Goal: Information Seeking & Learning: Learn about a topic

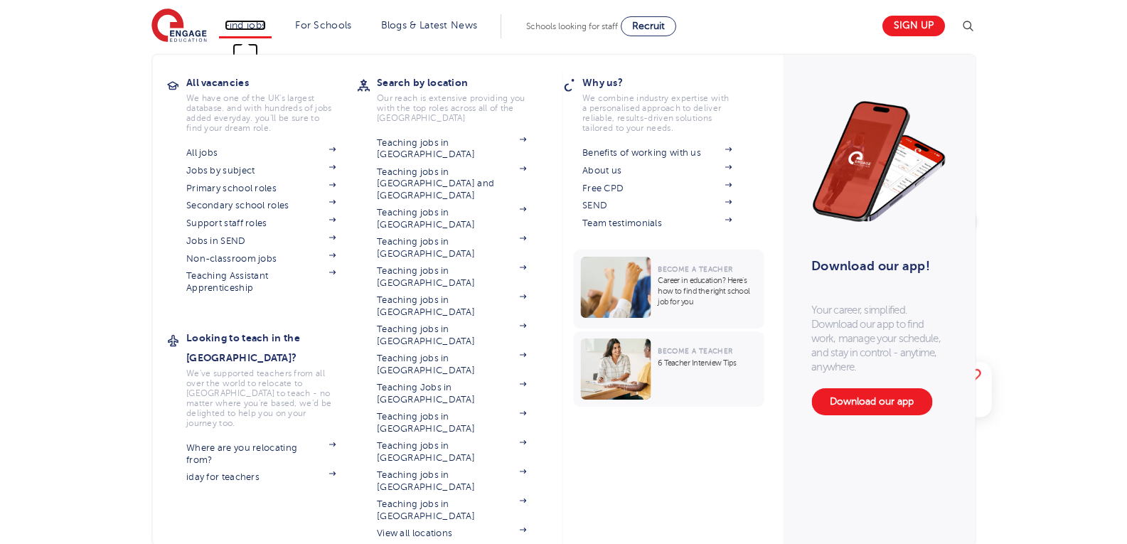
click at [257, 23] on link "Find jobs" at bounding box center [246, 25] width 42 height 11
click at [335, 256] on img at bounding box center [331, 255] width 7 height 4
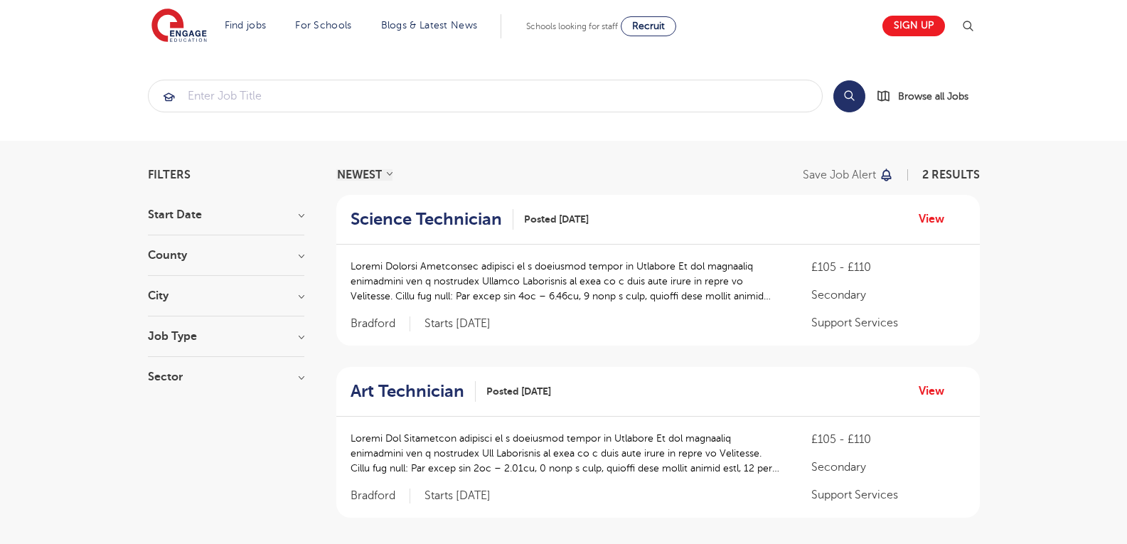
click at [301, 259] on h3 "County" at bounding box center [226, 254] width 156 height 11
click at [198, 281] on span "Bradford" at bounding box center [191, 284] width 45 height 13
click at [178, 281] on input "Bradford 2" at bounding box center [173, 282] width 9 height 9
checkbox input "true"
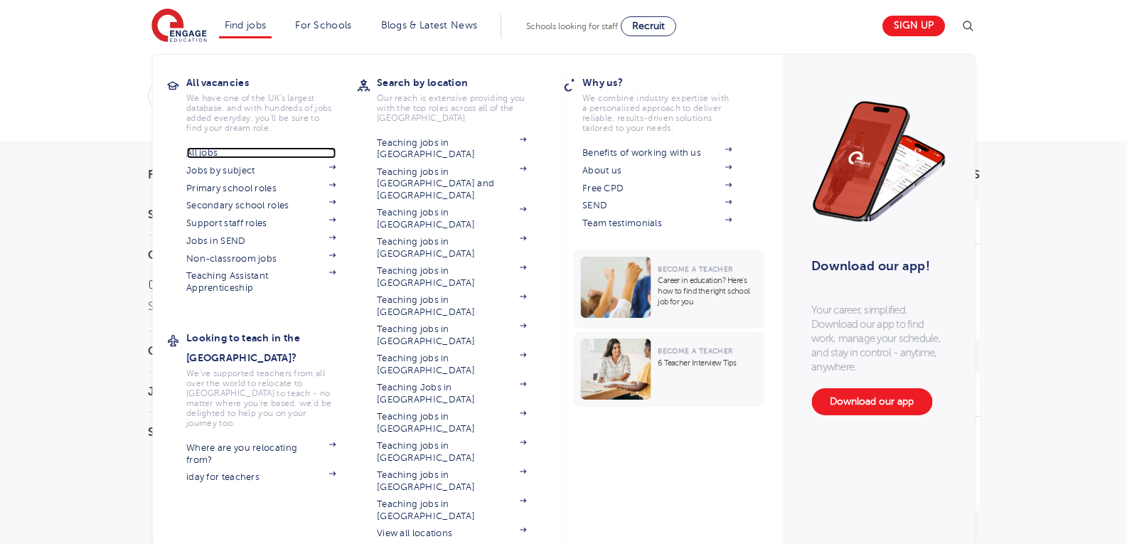
click at [335, 149] on img at bounding box center [331, 149] width 7 height 4
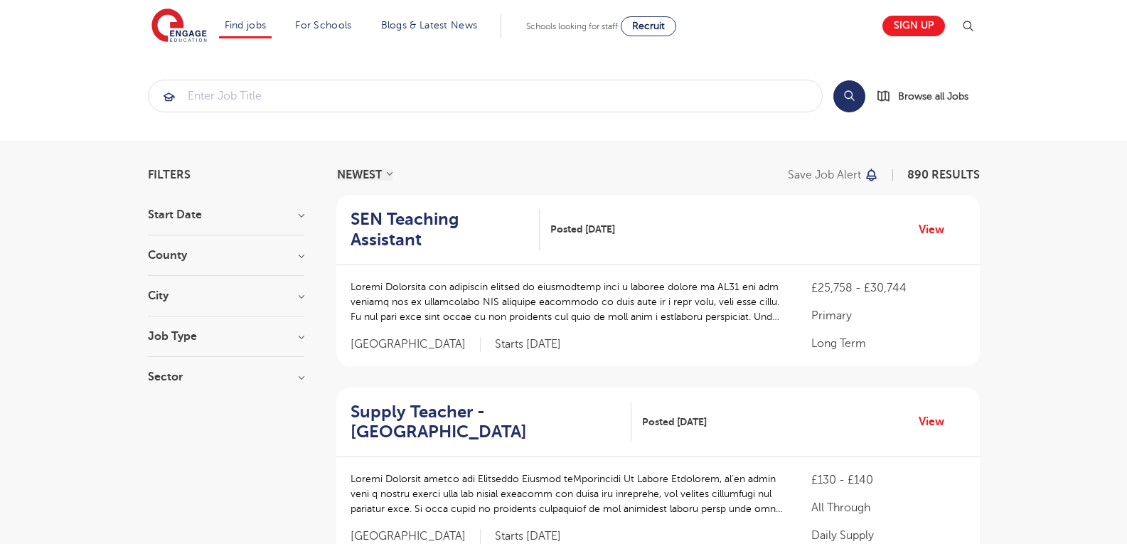
click at [294, 257] on h3 "County" at bounding box center [226, 254] width 156 height 11
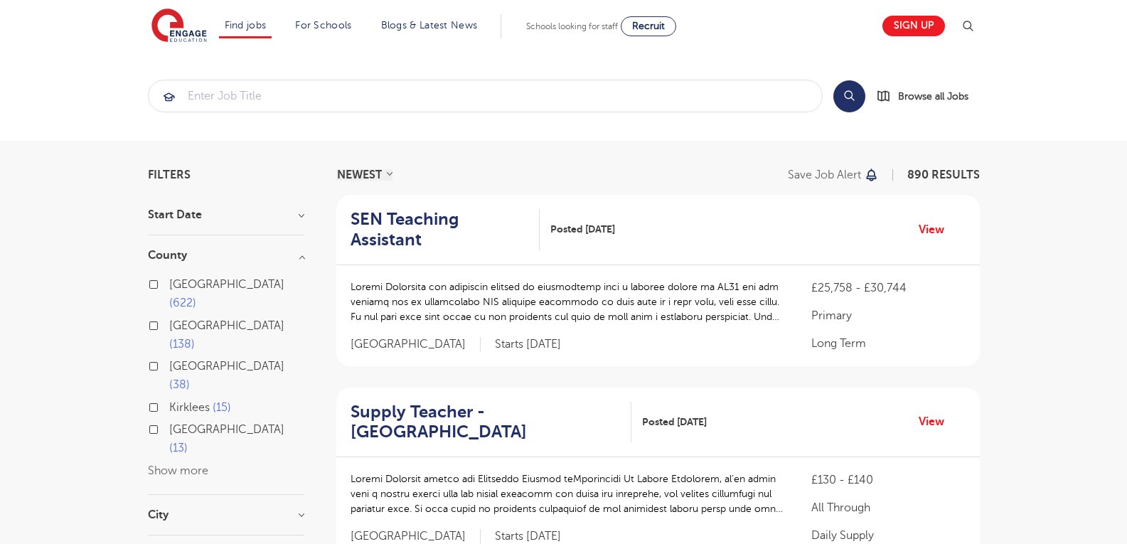
click at [191, 464] on button "Show more" at bounding box center [178, 470] width 60 height 13
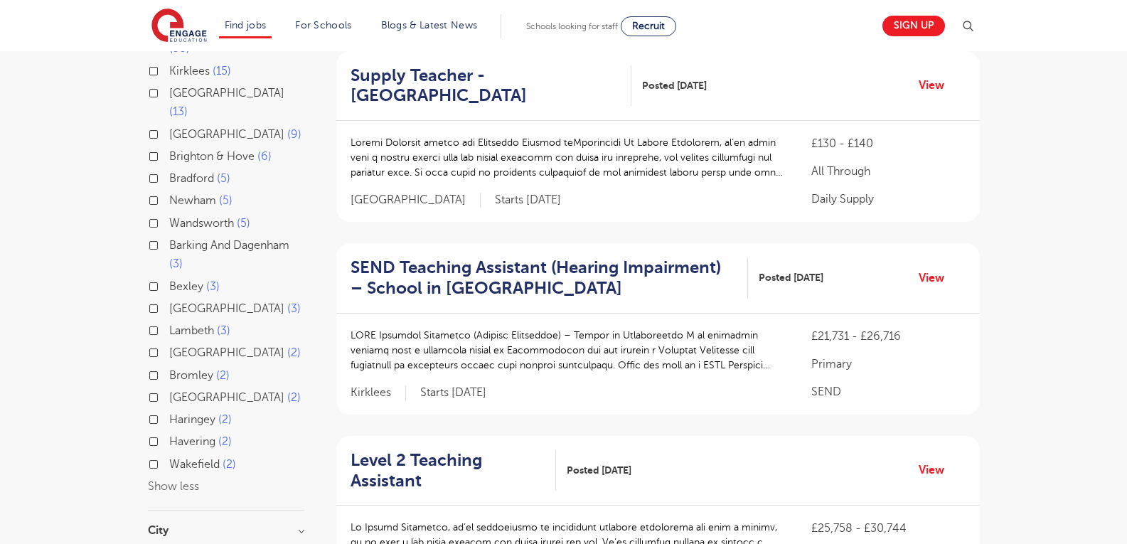
scroll to position [355, 0]
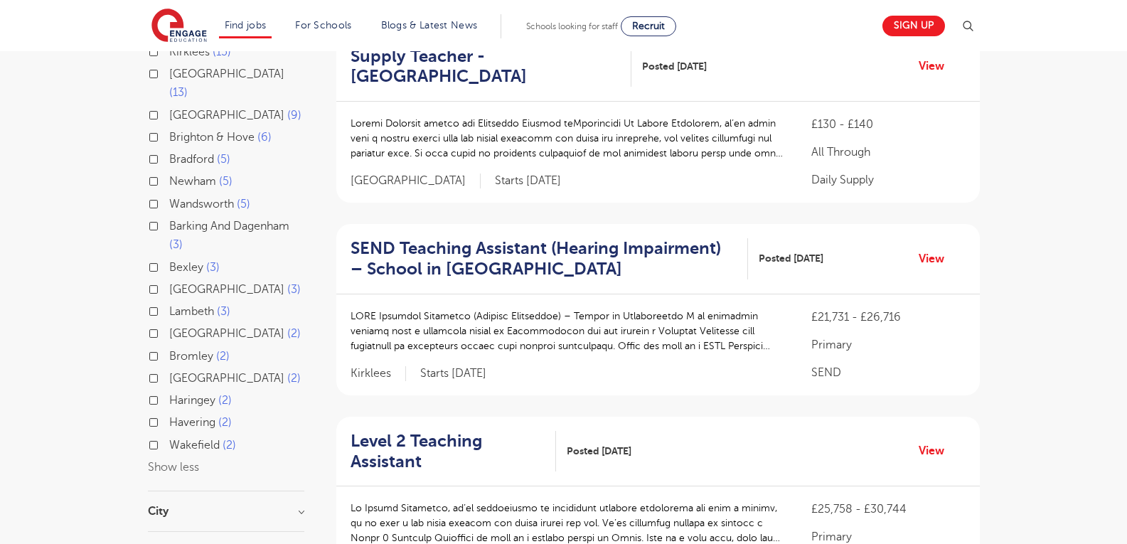
click at [169, 436] on label "Wakefield 2" at bounding box center [202, 445] width 67 height 18
click at [169, 439] on input "Wakefield 2" at bounding box center [173, 443] width 9 height 9
checkbox input "true"
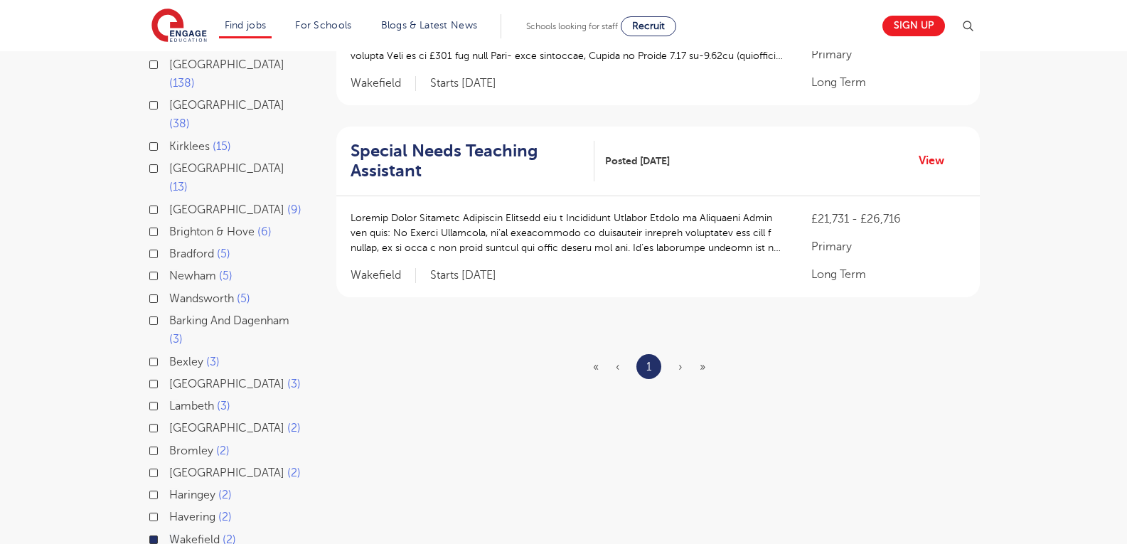
scroll to position [142, 0]
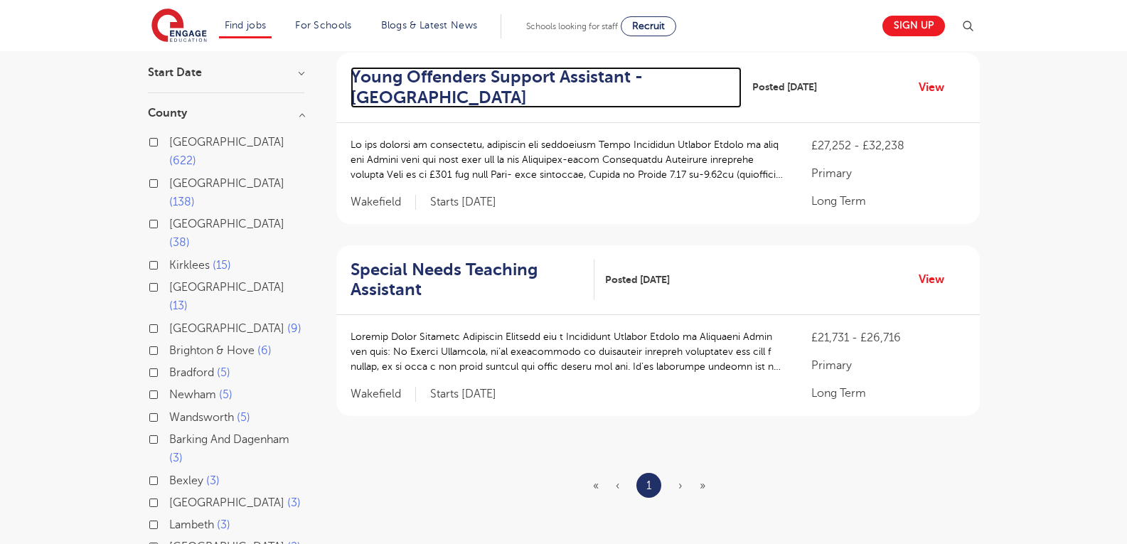
click at [554, 77] on h2 "Young Offenders Support Assistant - Wakefield" at bounding box center [540, 87] width 380 height 41
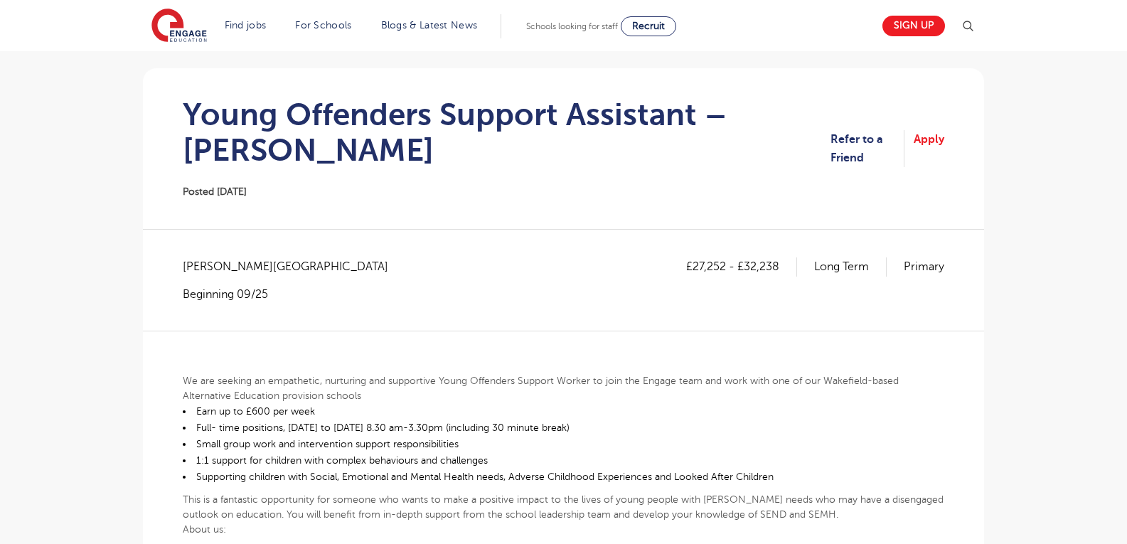
scroll to position [71, 0]
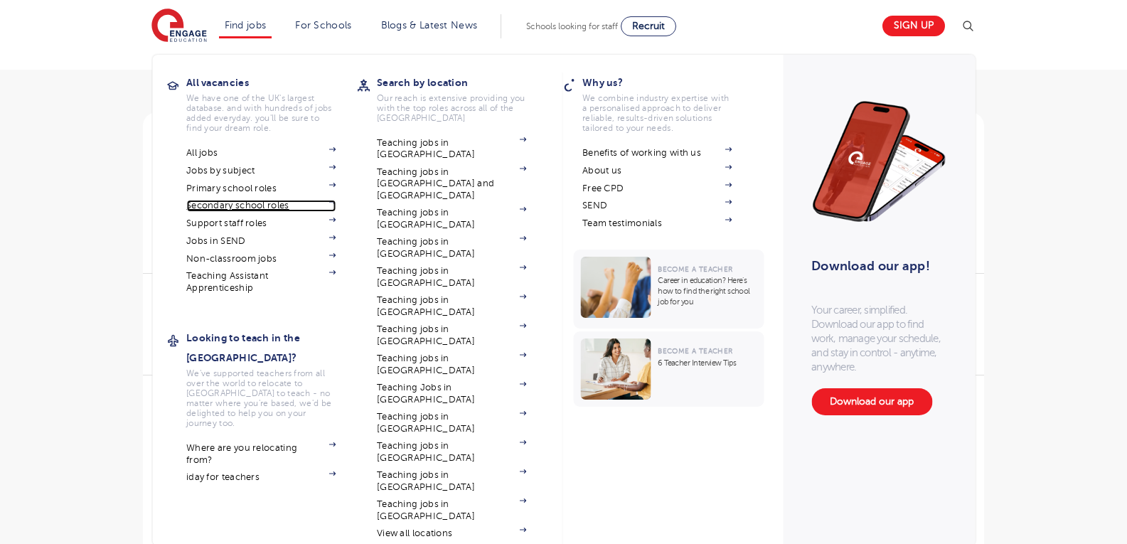
click at [244, 200] on link "Secondary school roles" at bounding box center [260, 205] width 149 height 11
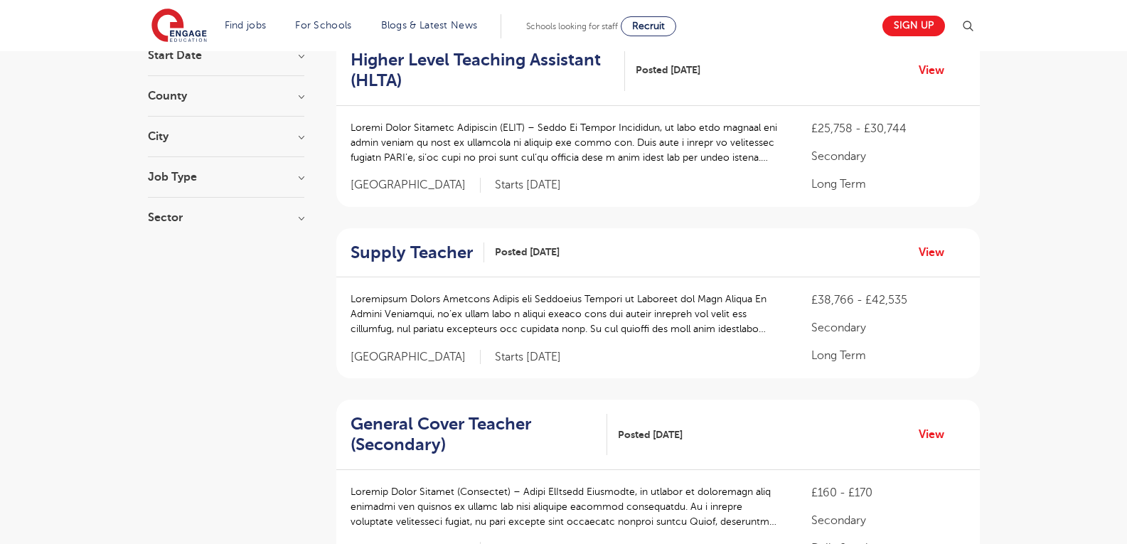
scroll to position [142, 0]
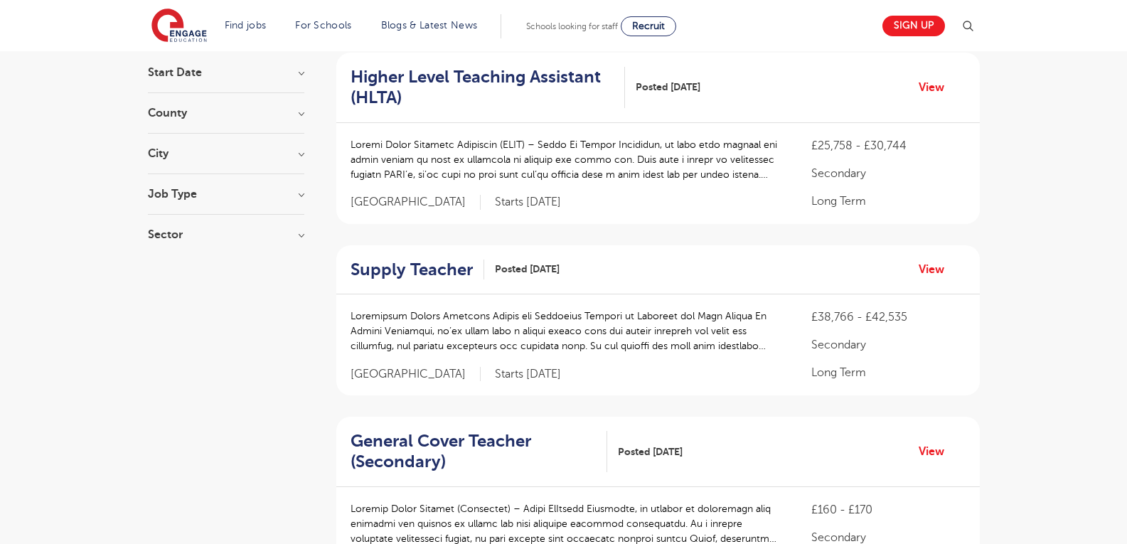
click at [286, 116] on h3 "County" at bounding box center [226, 112] width 156 height 11
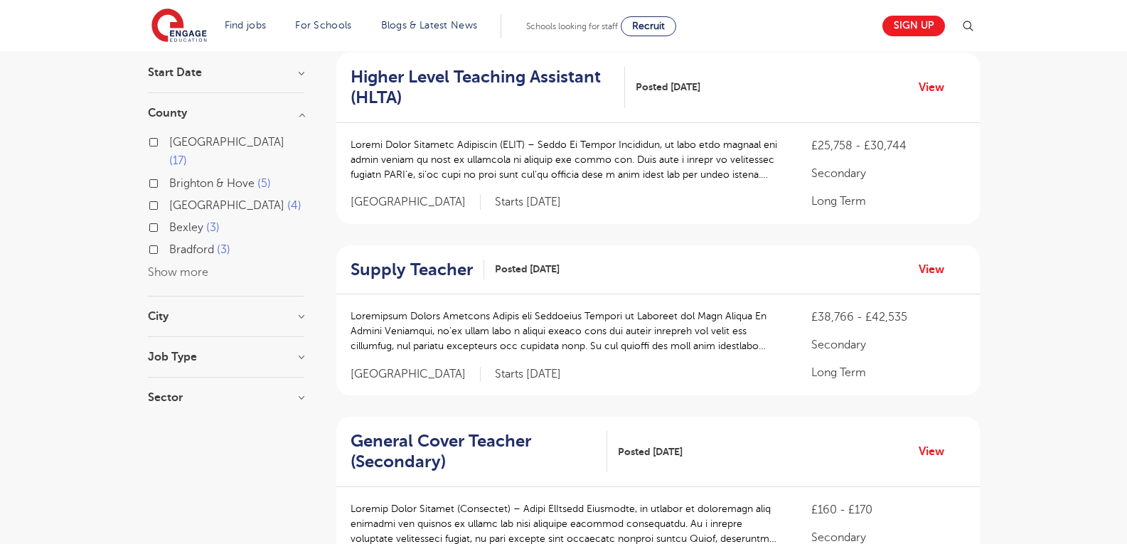
click at [193, 266] on button "Show more" at bounding box center [178, 272] width 60 height 13
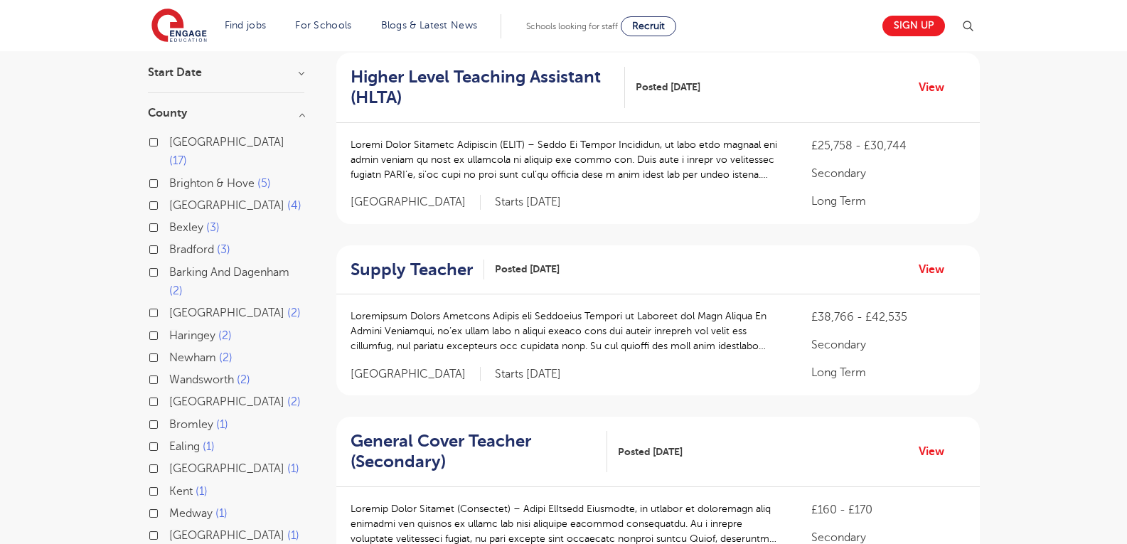
click at [169, 143] on label "Leeds 17" at bounding box center [236, 152] width 135 height 38
click at [169, 143] on input "Leeds 17" at bounding box center [173, 140] width 9 height 9
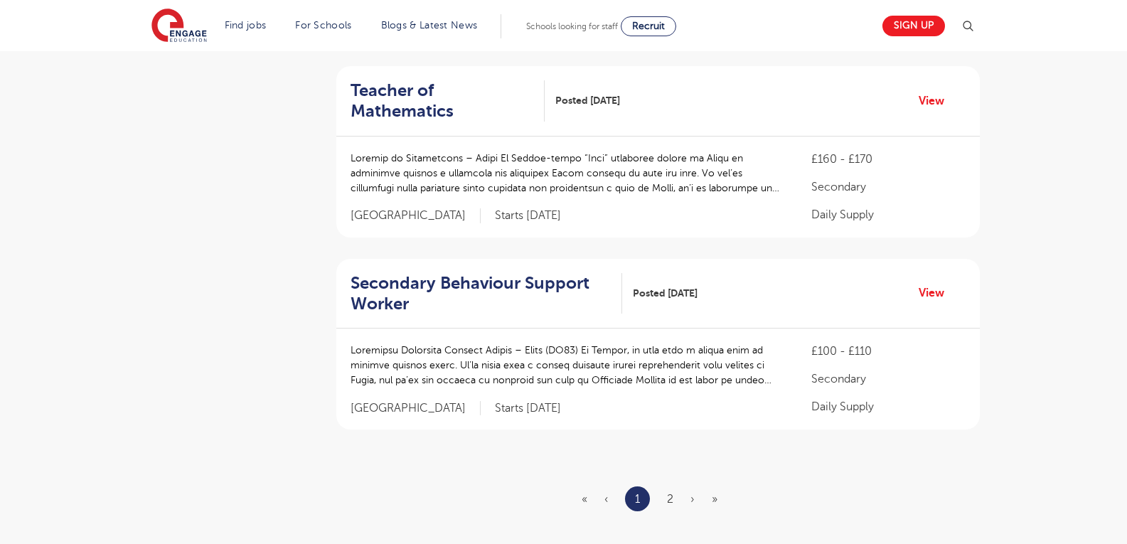
scroll to position [1635, 0]
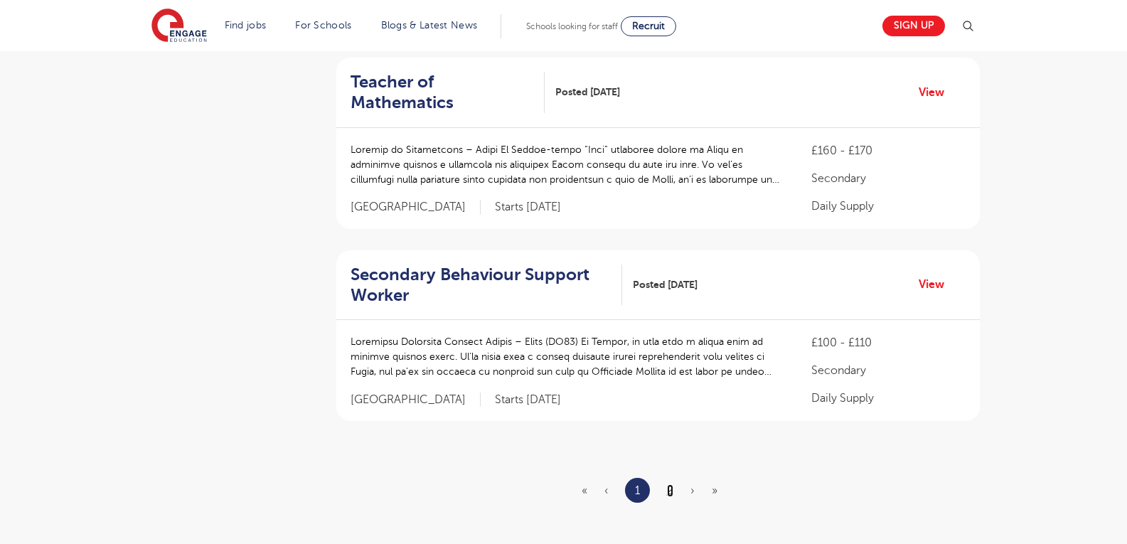
click at [667, 484] on link "2" at bounding box center [670, 490] width 6 height 13
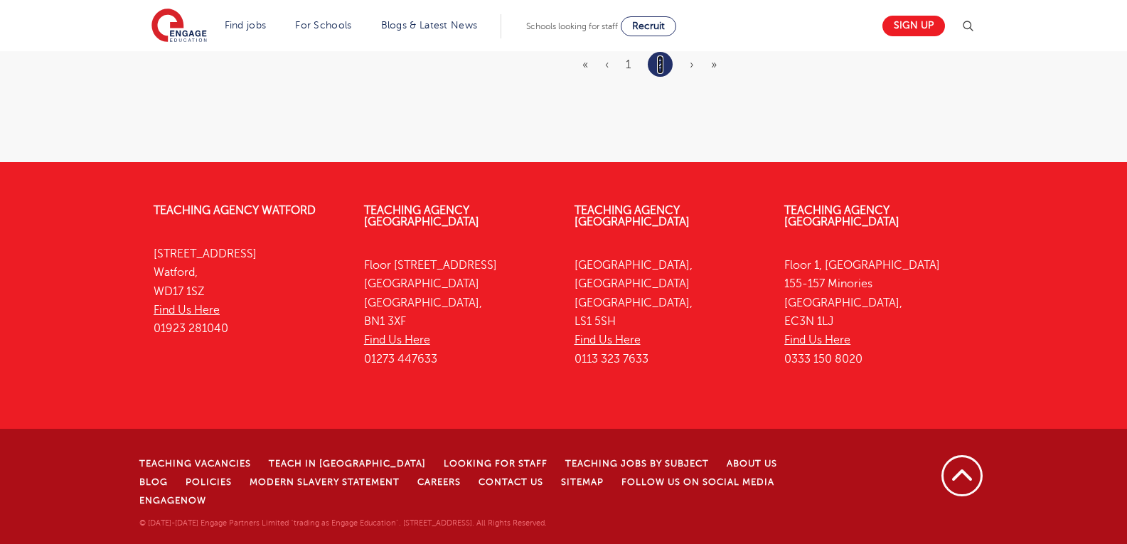
scroll to position [0, 0]
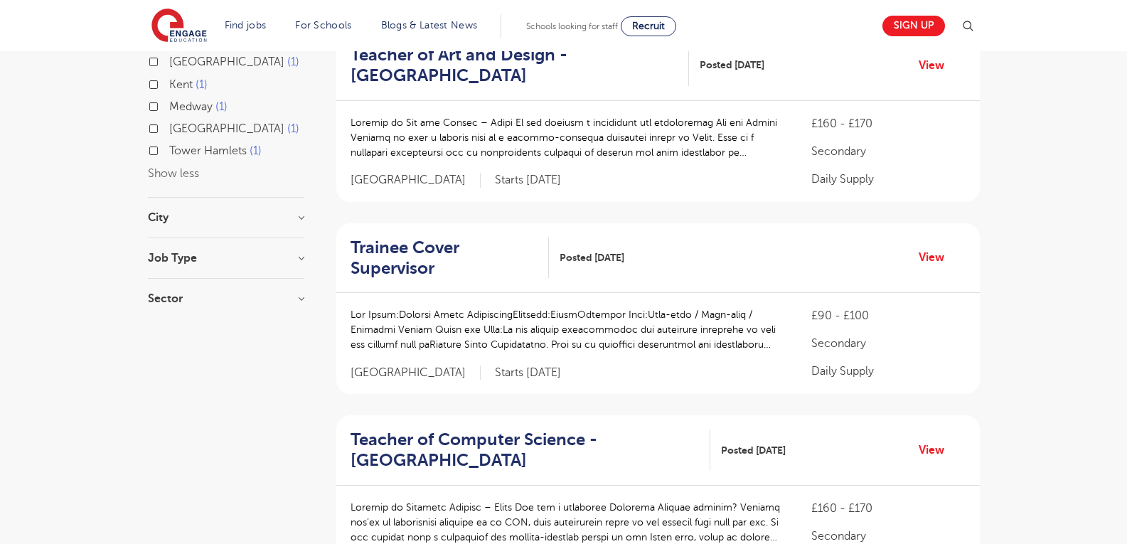
scroll to position [569, 0]
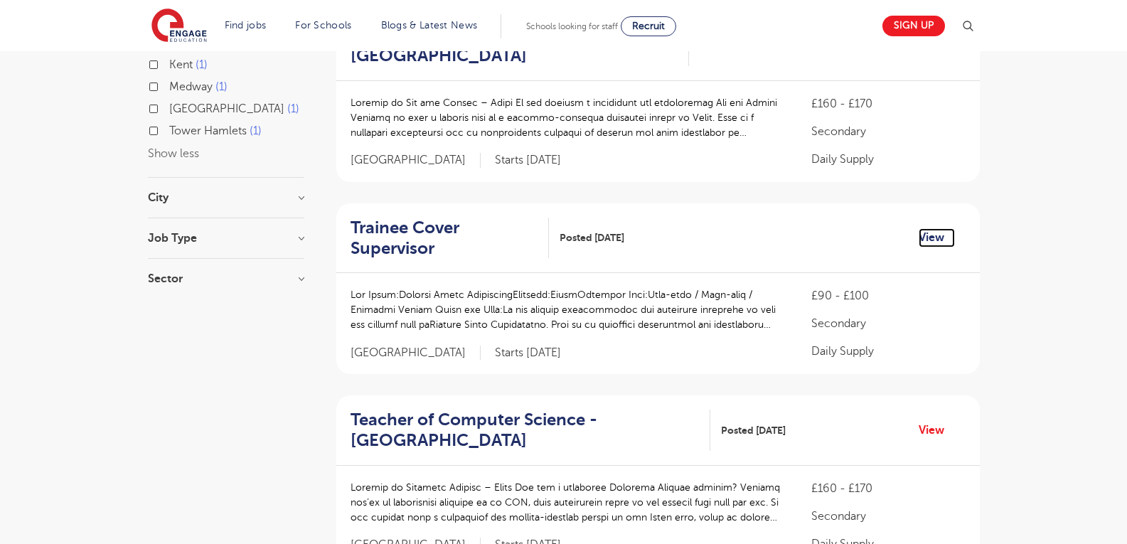
click at [933, 239] on link "View" at bounding box center [936, 237] width 36 height 18
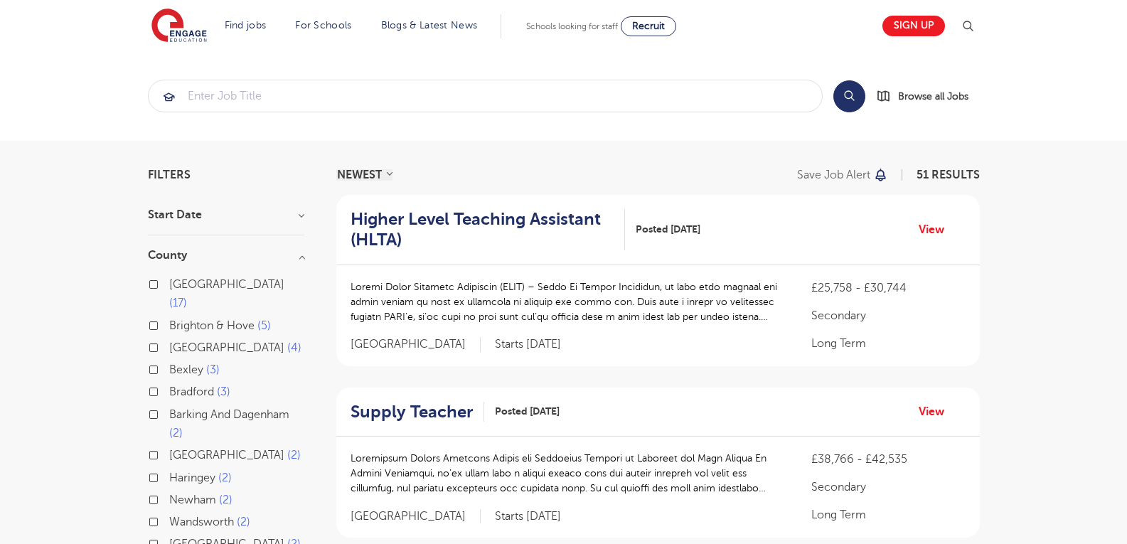
scroll to position [142, 0]
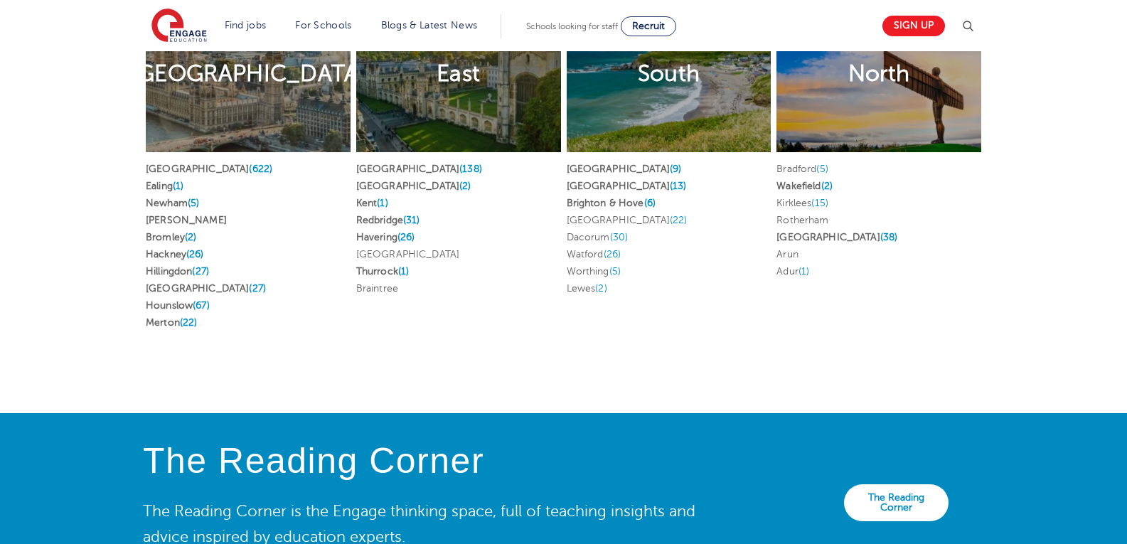
scroll to position [2638, 0]
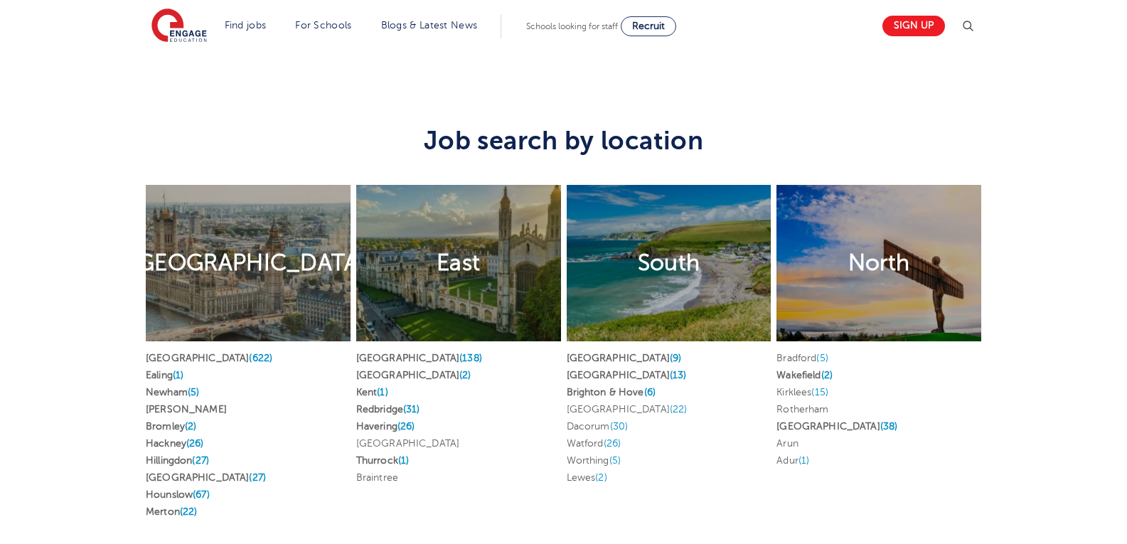
click at [891, 248] on h2 "North" at bounding box center [879, 263] width 62 height 30
click at [799, 421] on link "Leeds (38)" at bounding box center [836, 426] width 121 height 11
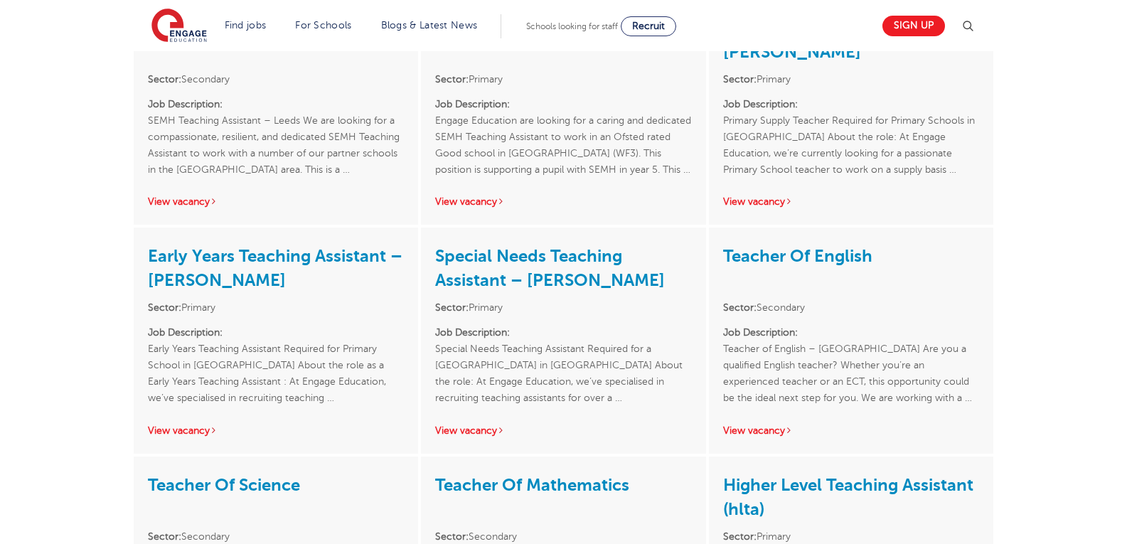
scroll to position [2275, 0]
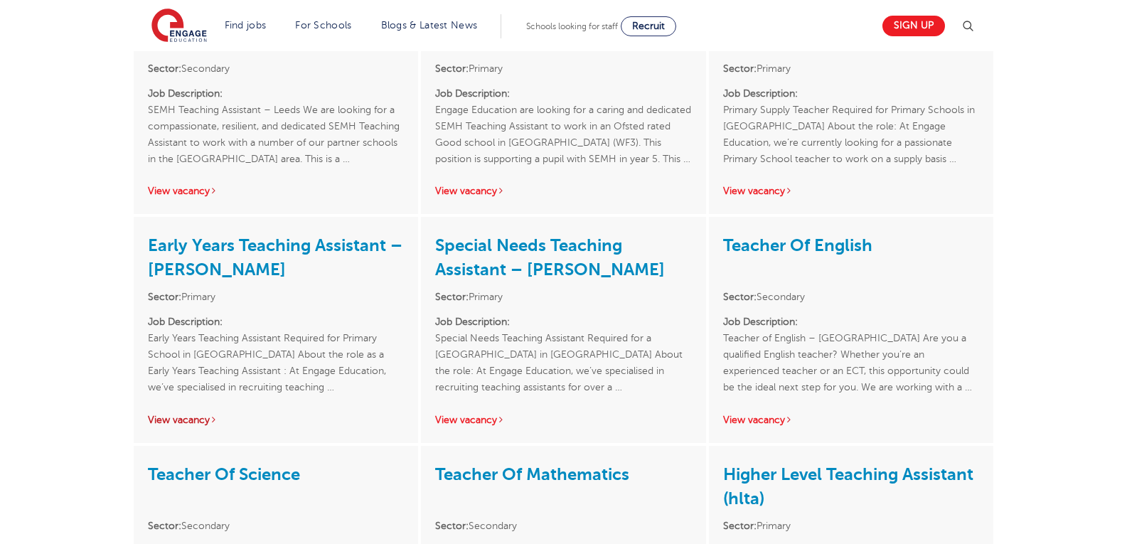
click at [192, 414] on link "View vacancy" at bounding box center [183, 419] width 70 height 11
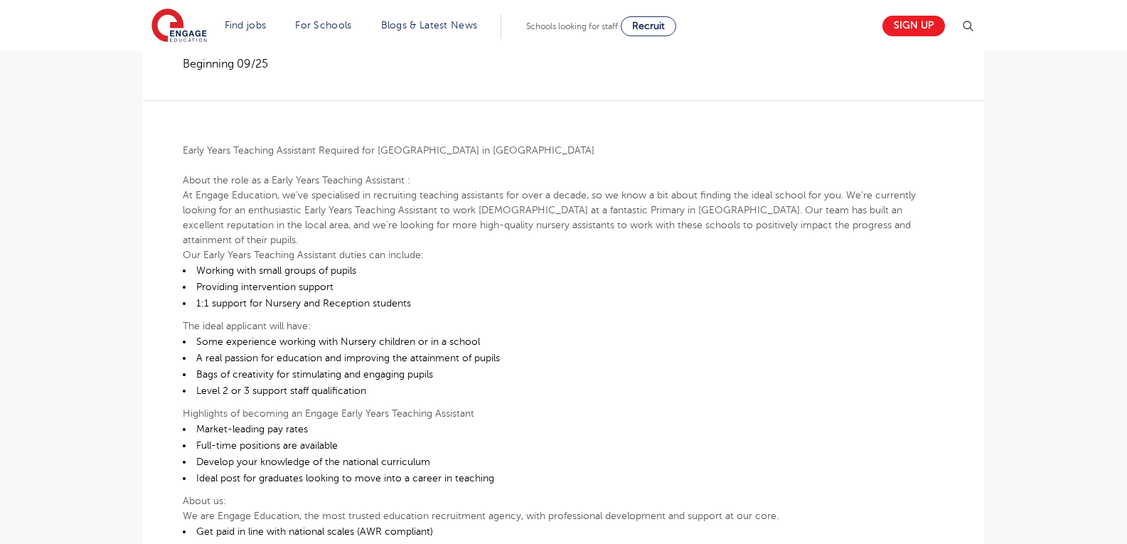
scroll to position [355, 0]
